Goal: Task Accomplishment & Management: Complete application form

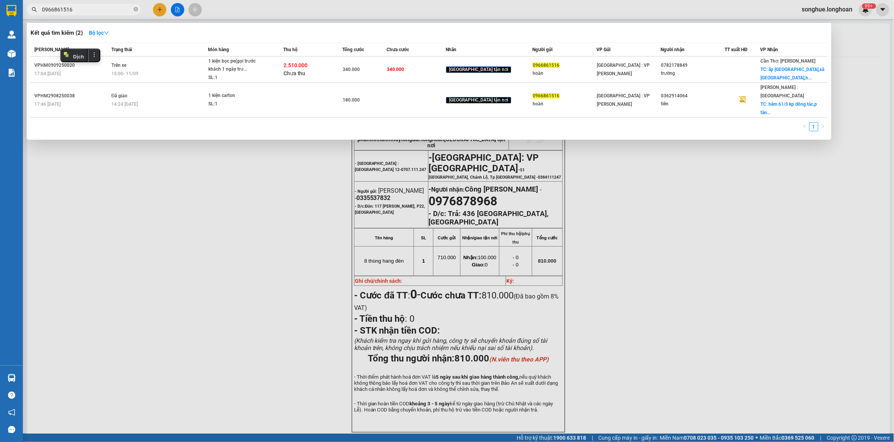
click at [102, 6] on input "0966861516" at bounding box center [87, 9] width 90 height 8
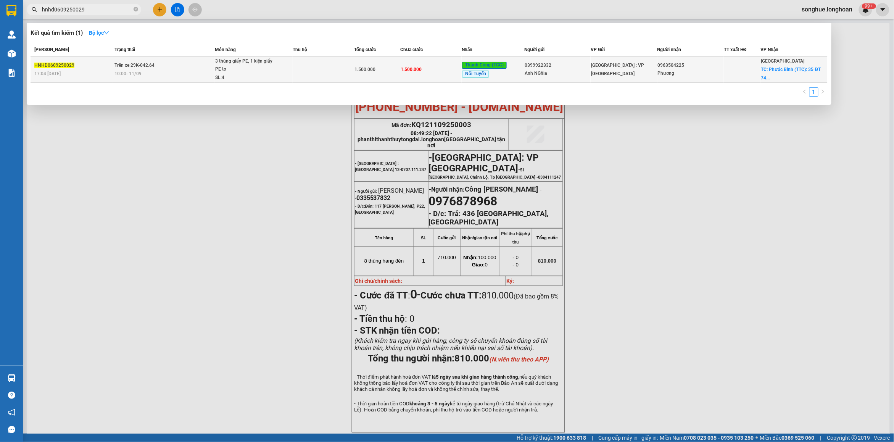
type input "hnhd0609250029"
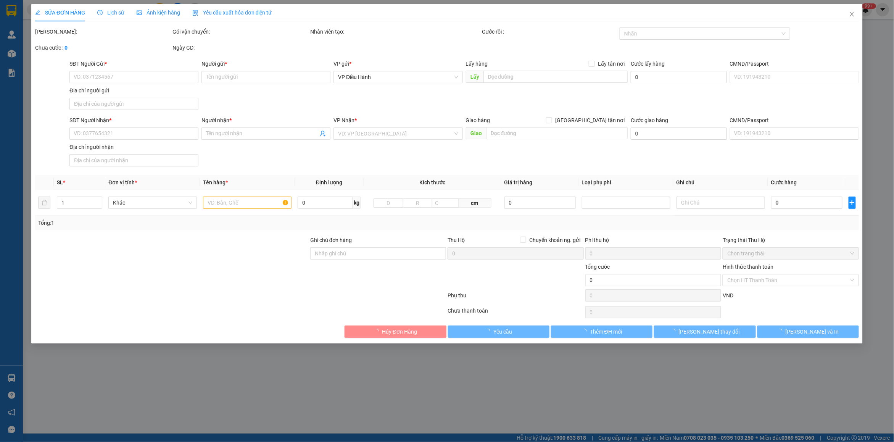
type input "0399922332"
type input "Anh NGhĩa"
type input "0963504225"
type input "Phương"
checkbox input "true"
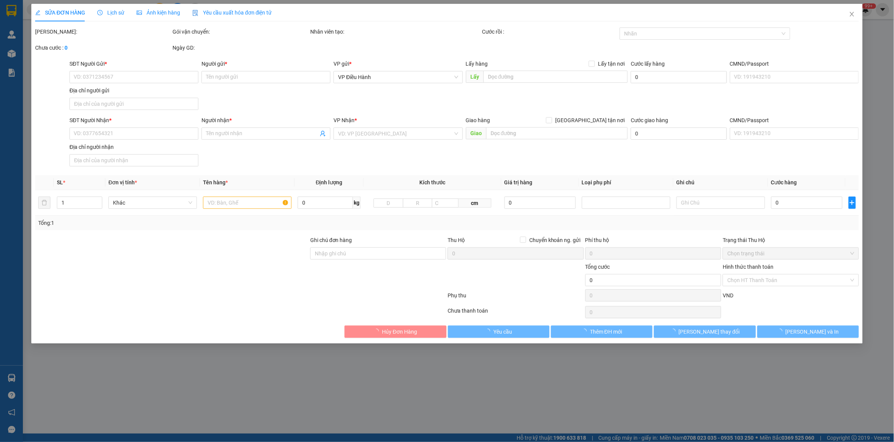
type input "Phước Bình (TTC): 35 ĐT 741, Tổ 1, Khu 4, P. [GEOGRAPHIC_DATA], [GEOGRAPHIC_DAT…"
type input "1.500.000"
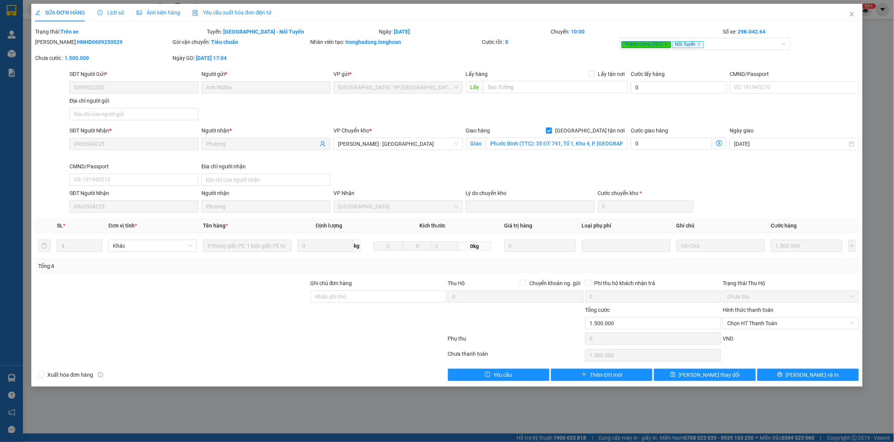
click at [109, 10] on span "Lịch sử" at bounding box center [110, 13] width 27 height 6
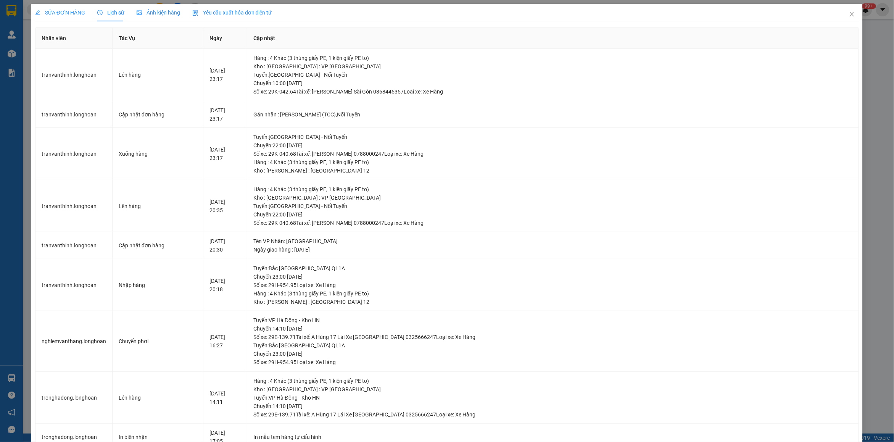
click at [50, 12] on span "SỬA ĐƠN HÀNG" at bounding box center [60, 13] width 50 height 6
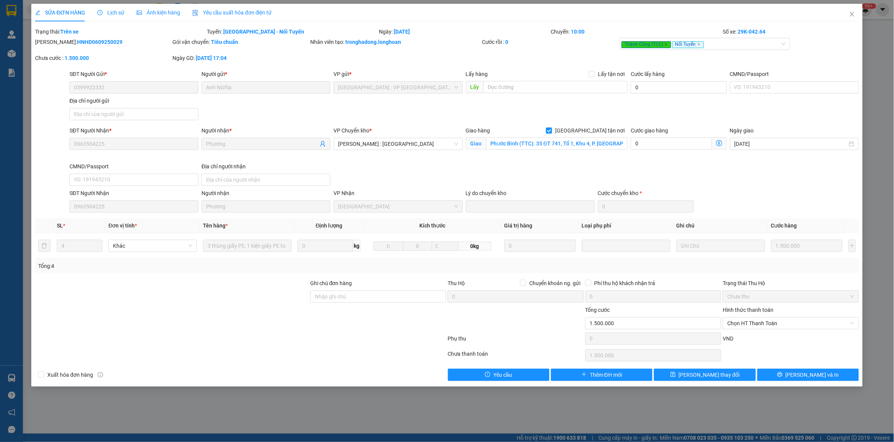
click at [121, 18] on div "Lịch sử" at bounding box center [110, 13] width 27 height 18
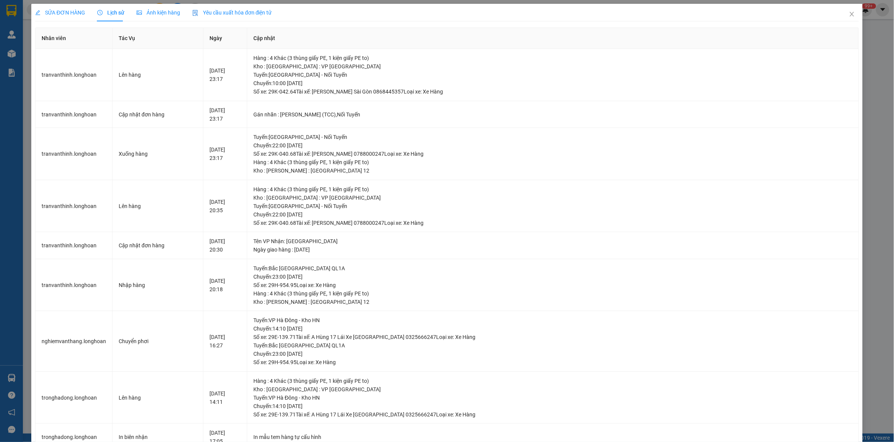
click at [57, 10] on span "SỬA ĐƠN HÀNG" at bounding box center [60, 13] width 50 height 6
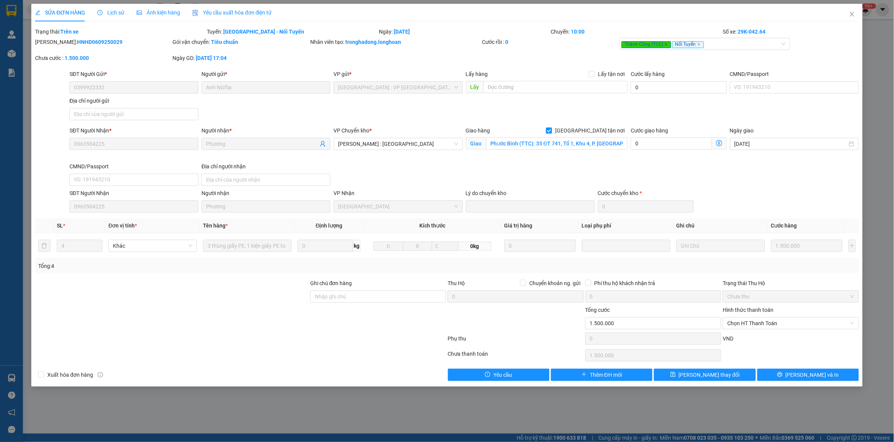
click at [382, 290] on div "Ghi chú đơn hàng" at bounding box center [378, 284] width 136 height 11
click at [382, 298] on input "Ghi chú đơn hàng" at bounding box center [378, 296] width 136 height 12
type input "sdt nhận 0384876193 phương"
click at [800, 374] on button "[PERSON_NAME] và In" at bounding box center [807, 374] width 101 height 12
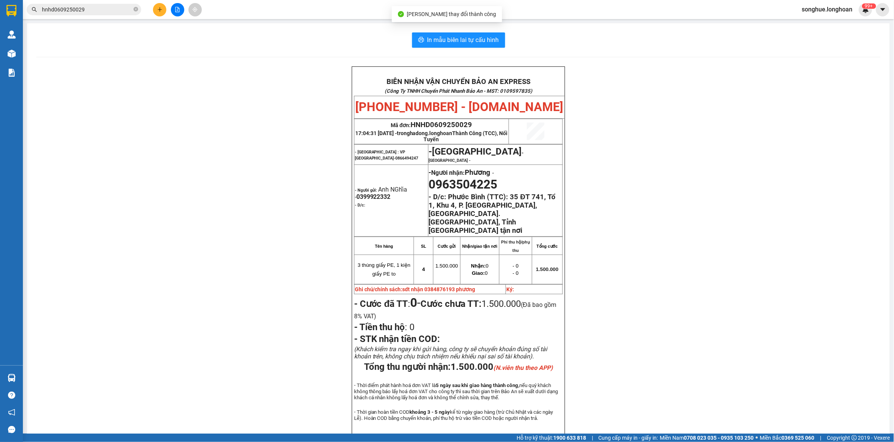
click at [96, 5] on span "hnhd0609250029" at bounding box center [84, 9] width 114 height 11
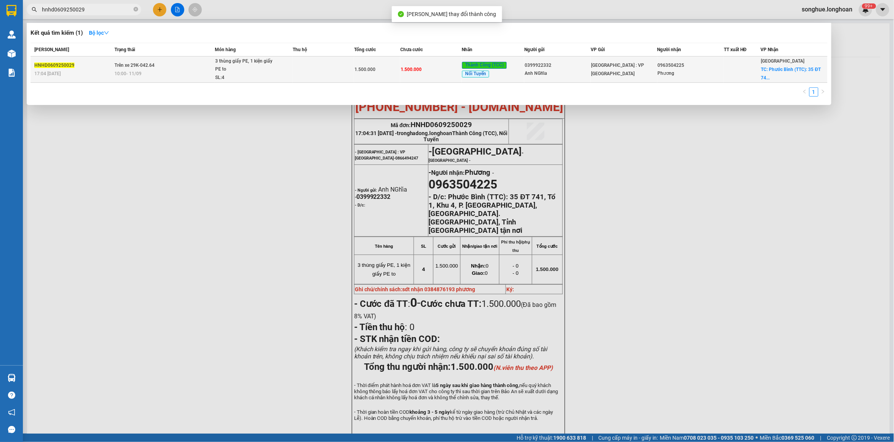
click at [104, 62] on div "HNHD0609250029" at bounding box center [73, 65] width 78 height 8
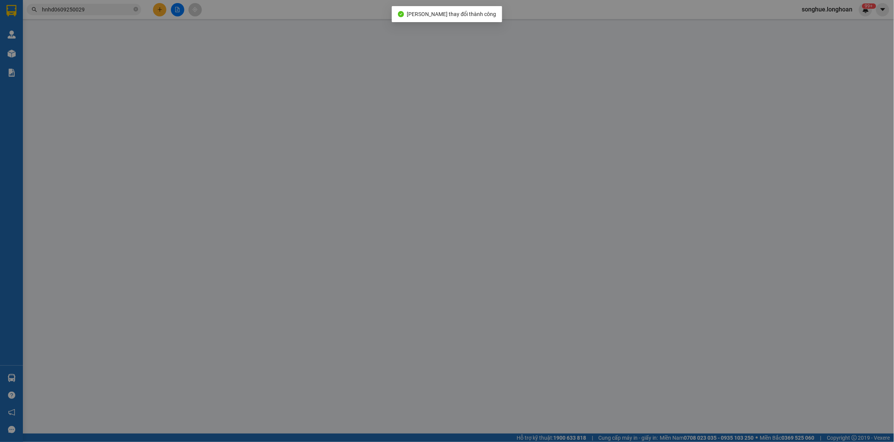
type input "0399922332"
type input "Anh NGhĩa"
type input "0963504225"
type input "Phương"
checkbox input "true"
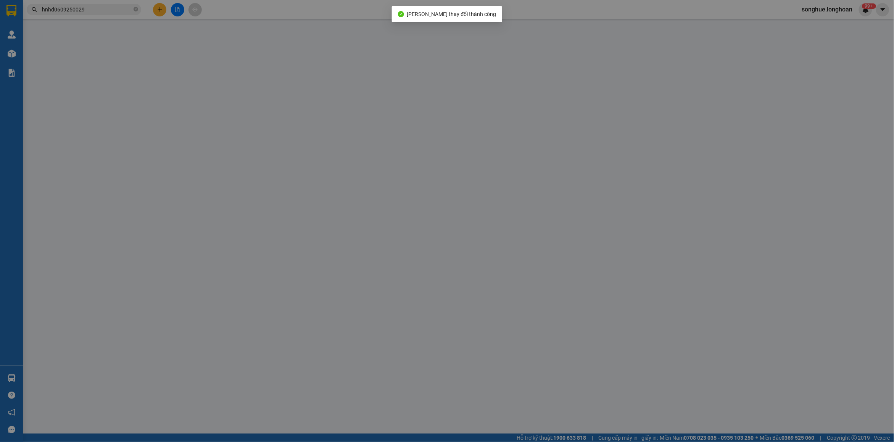
type input "Phước Bình (TTC): 35 ĐT 741, Tổ 1, Khu 4, P. [GEOGRAPHIC_DATA], [GEOGRAPHIC_DAT…"
type input "sdt nhận 0384876193 phương"
type input "1.500.000"
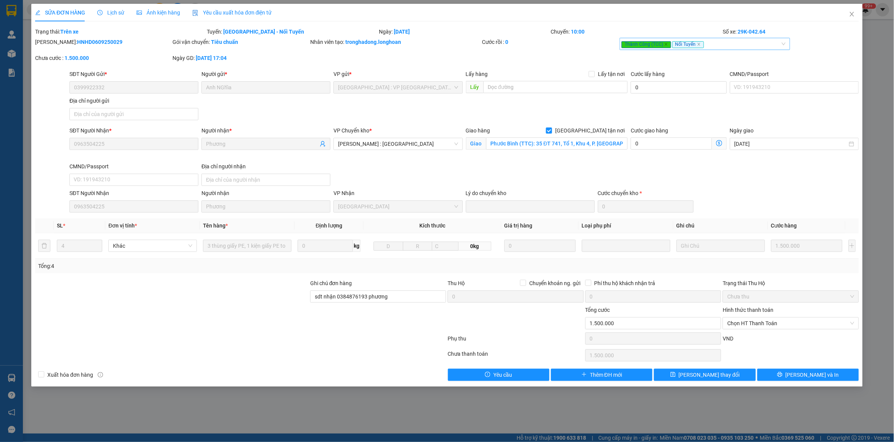
click at [724, 45] on div "Thành Công (TCC) Nối Tuyến" at bounding box center [700, 43] width 159 height 9
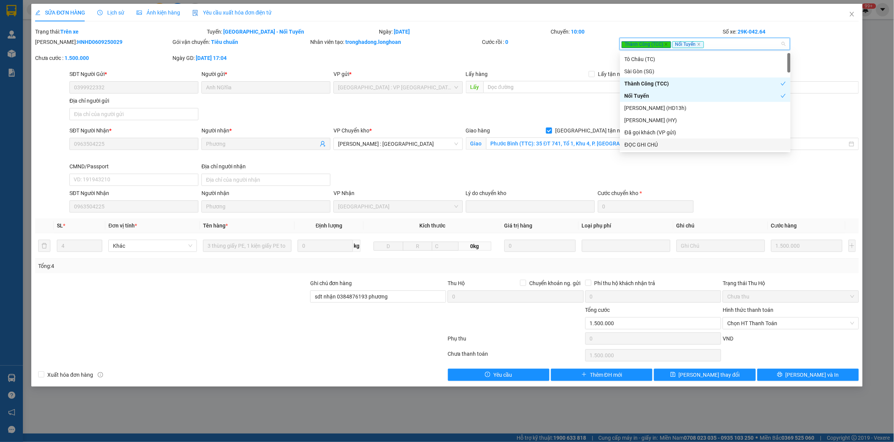
click at [690, 138] on div "ĐỌC GHI CHÚ" at bounding box center [705, 144] width 170 height 12
click at [822, 379] on span "[PERSON_NAME] và In" at bounding box center [811, 374] width 53 height 8
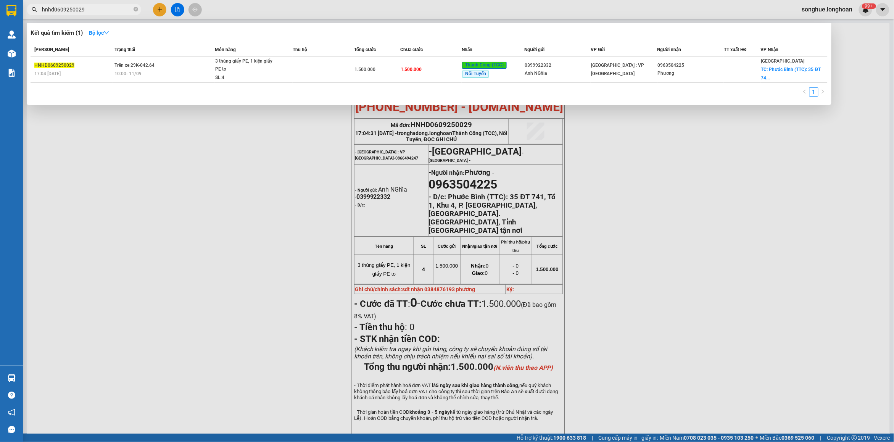
click at [102, 11] on input "hnhd0609250029" at bounding box center [87, 9] width 90 height 8
click at [103, 13] on input "hnhd0609250029" at bounding box center [87, 9] width 90 height 8
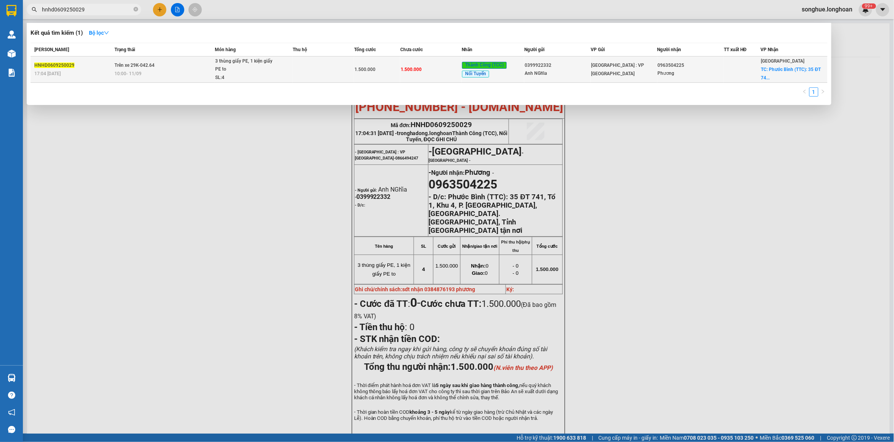
click at [252, 64] on div "3 thùng giấy PE, 1 kiện giấy PE to" at bounding box center [243, 65] width 57 height 16
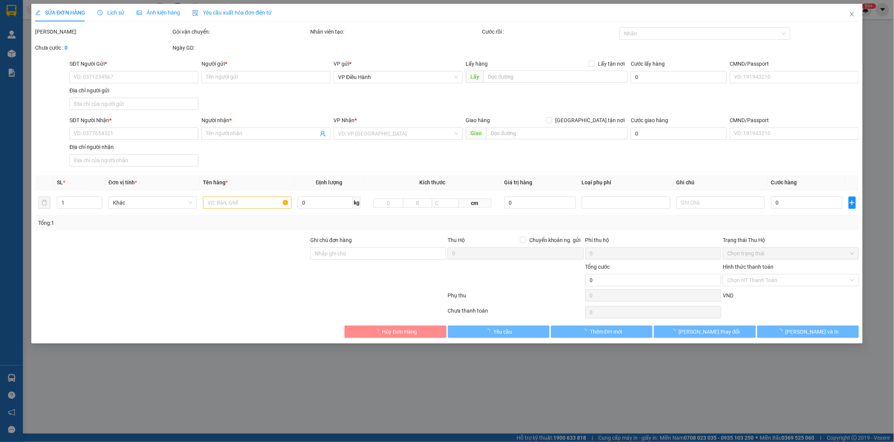
type input "0399922332"
type input "Anh NGhĩa"
type input "0963504225"
type input "Phương"
checkbox input "true"
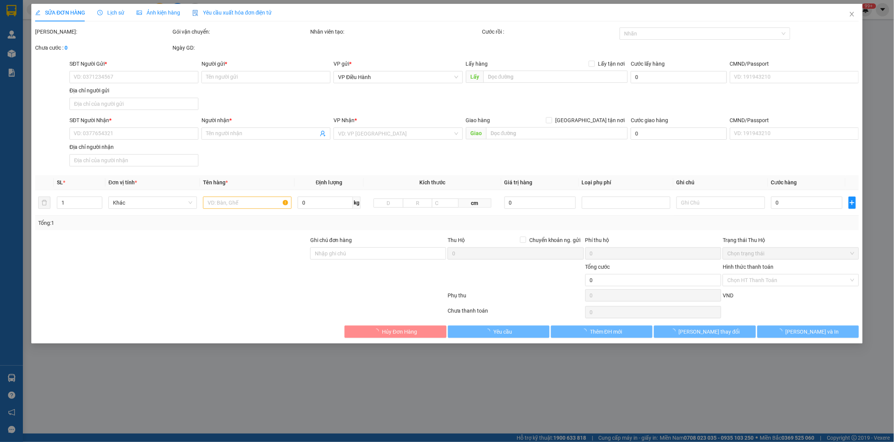
type input "Phước Bình (TTC): 35 ĐT 741, Tổ 1, Khu 4, P. [GEOGRAPHIC_DATA], [GEOGRAPHIC_DAT…"
type input "sdt nhận 0384876193 phương"
type input "1.500.000"
